Goal: Task Accomplishment & Management: Use online tool/utility

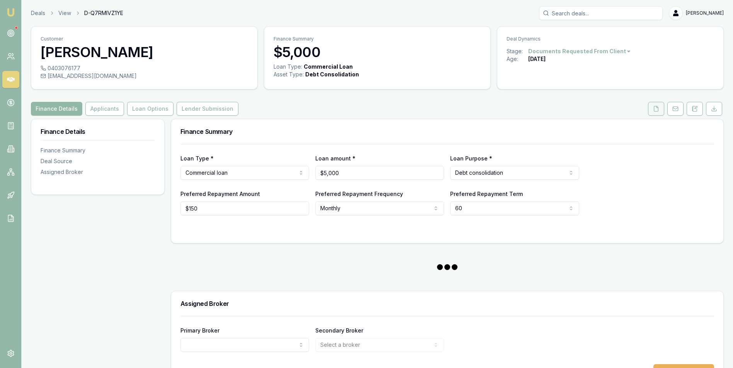
click at [654, 109] on icon at bounding box center [656, 109] width 6 height 6
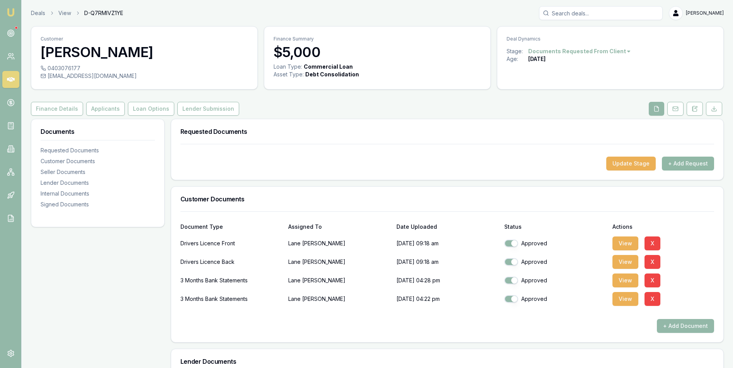
click at [682, 164] on button "+ Add Request" at bounding box center [688, 164] width 52 height 14
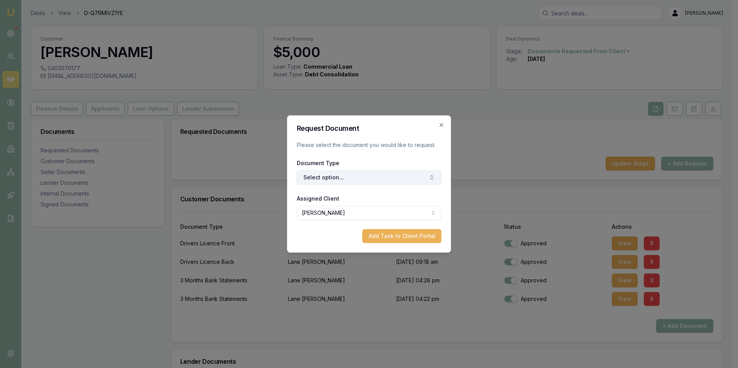
click at [381, 179] on button "Select option..." at bounding box center [369, 178] width 145 height 14
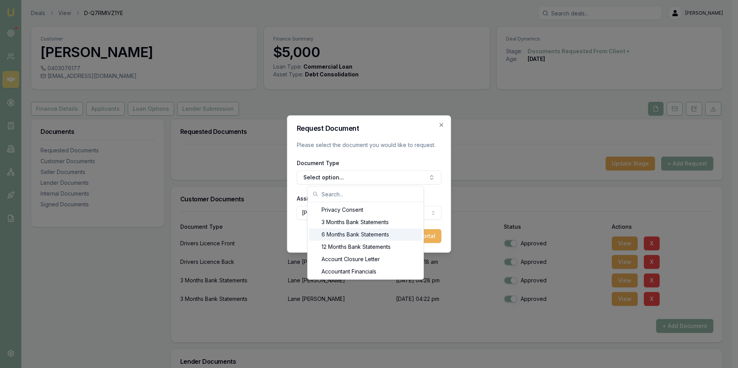
click at [361, 234] on div "6 Months Bank Statements" at bounding box center [365, 235] width 113 height 12
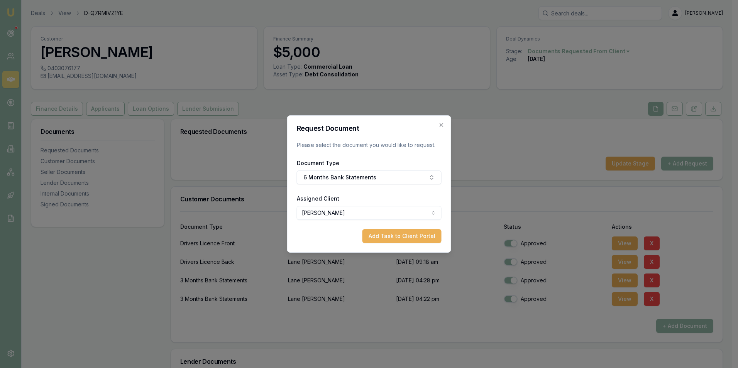
click at [381, 236] on button "Add Task to Client Portal" at bounding box center [402, 236] width 79 height 14
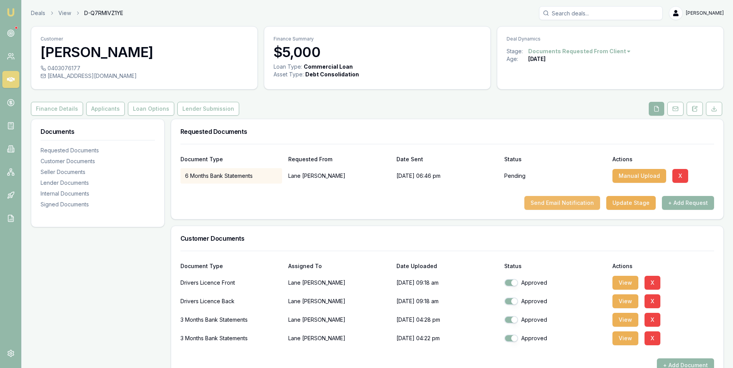
click at [560, 202] on button "Send Email Notification" at bounding box center [562, 203] width 76 height 14
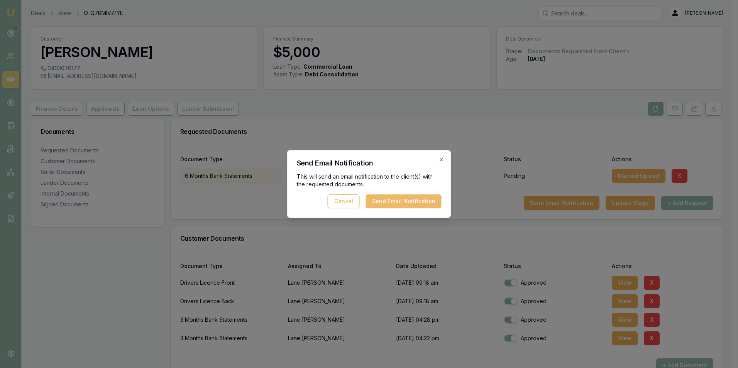
click at [395, 202] on button "Send Email Notification" at bounding box center [404, 202] width 76 height 14
